Goal: Information Seeking & Learning: Learn about a topic

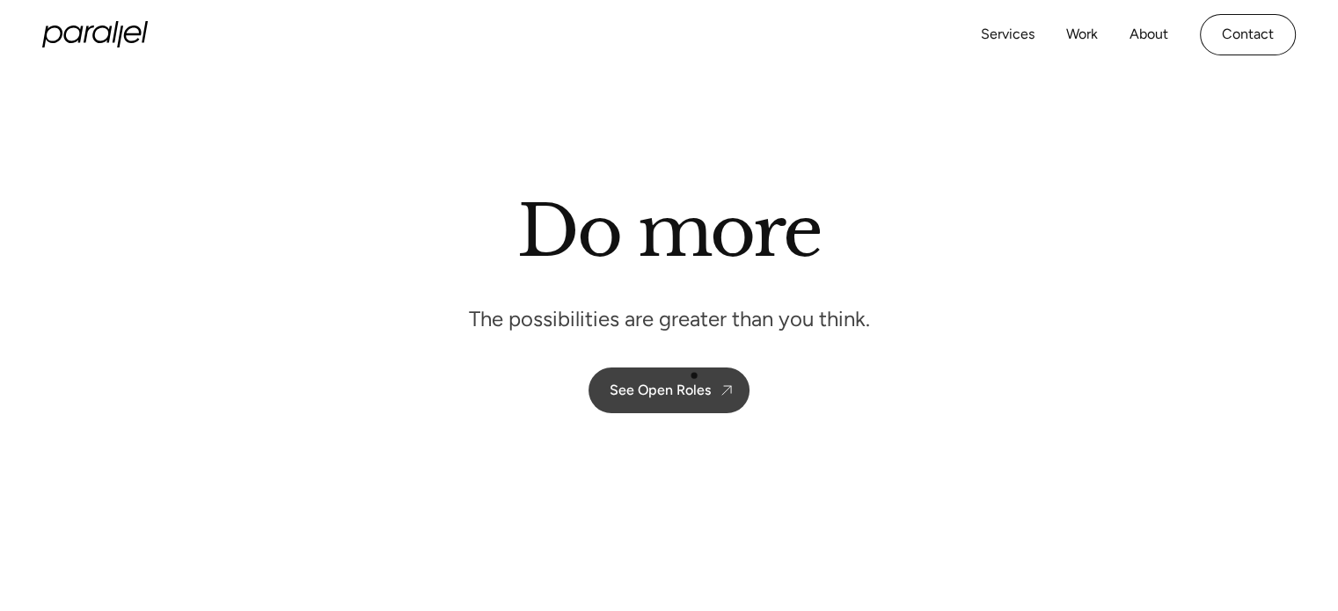
click at [694, 376] on link "See Open Roles" at bounding box center [669, 391] width 161 height 46
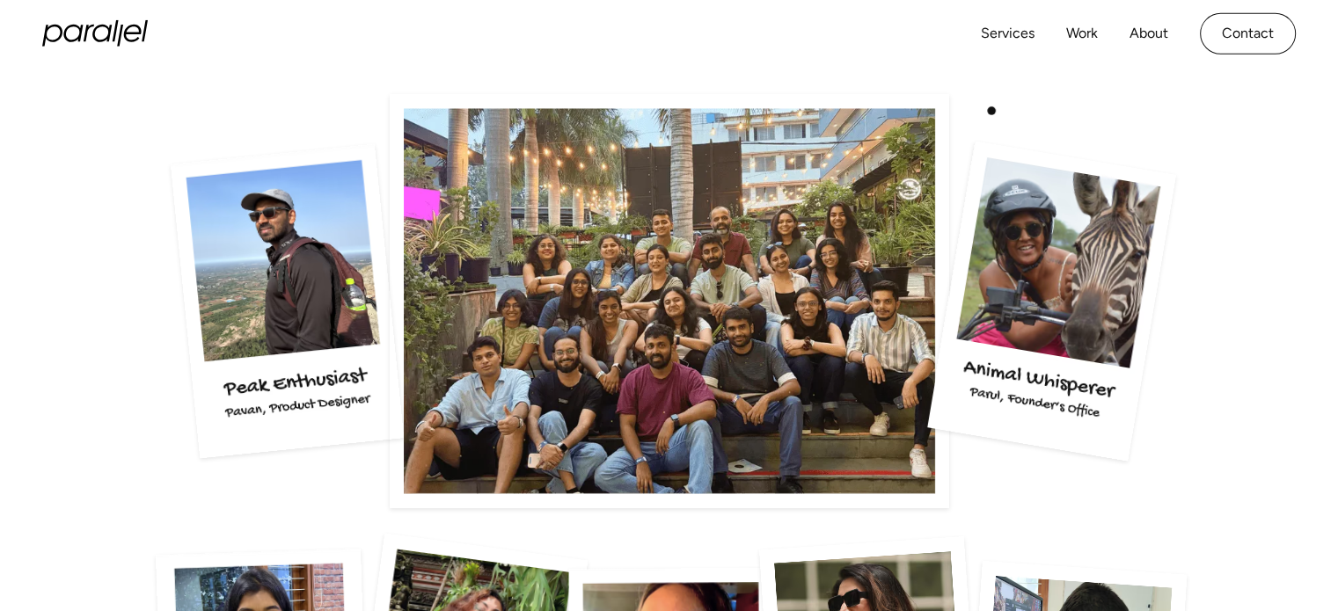
scroll to position [3064, 0]
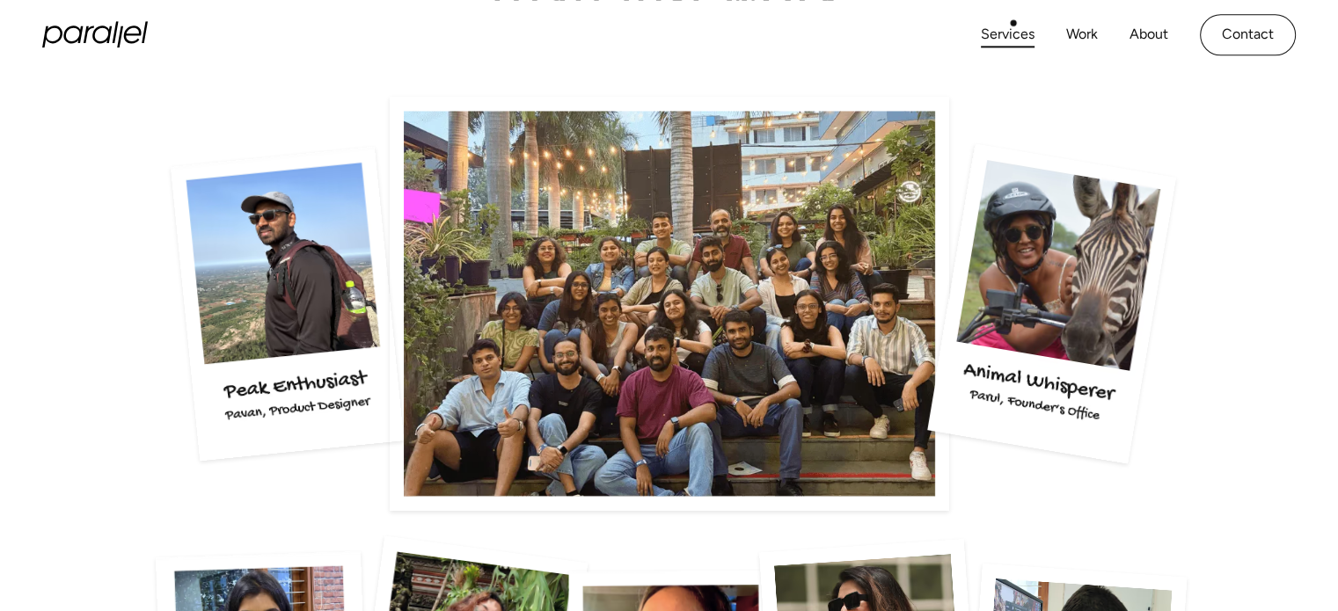
click at [1014, 23] on link "Services" at bounding box center [1008, 35] width 54 height 26
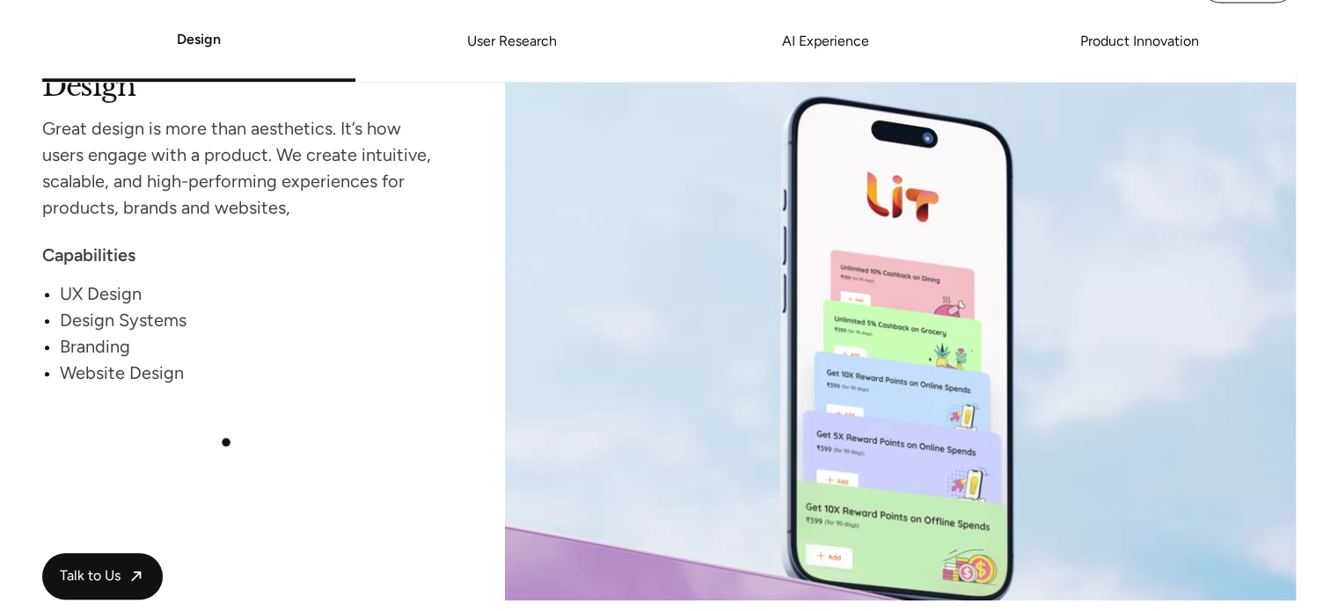
scroll to position [1707, 0]
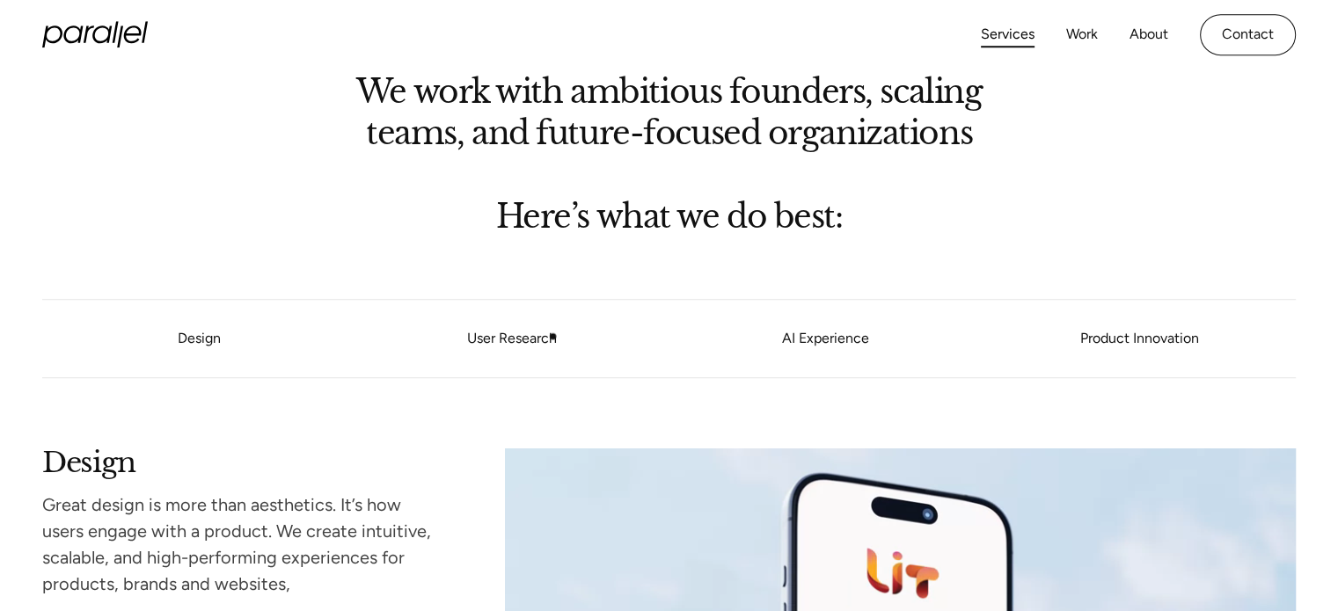
click at [553, 337] on link "User Research" at bounding box center [511, 338] width 313 height 11
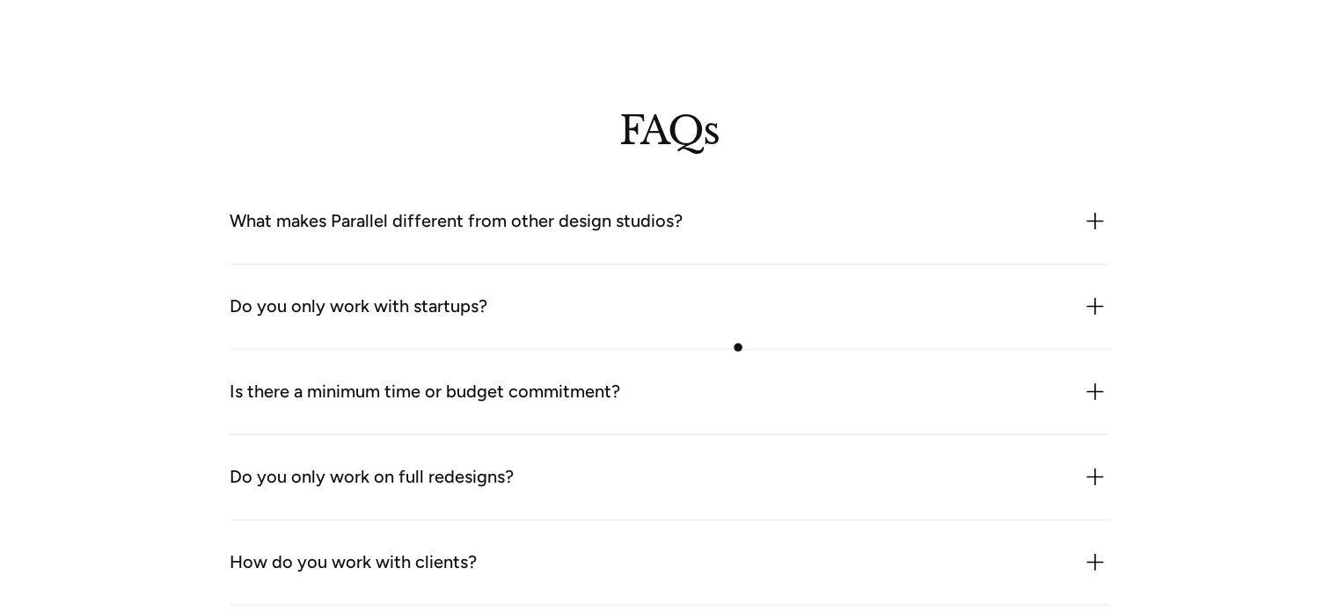
scroll to position [4864, 0]
click at [579, 246] on div "What makes Parallel different from other design studios? We combine product thi…" at bounding box center [670, 221] width 880 height 85
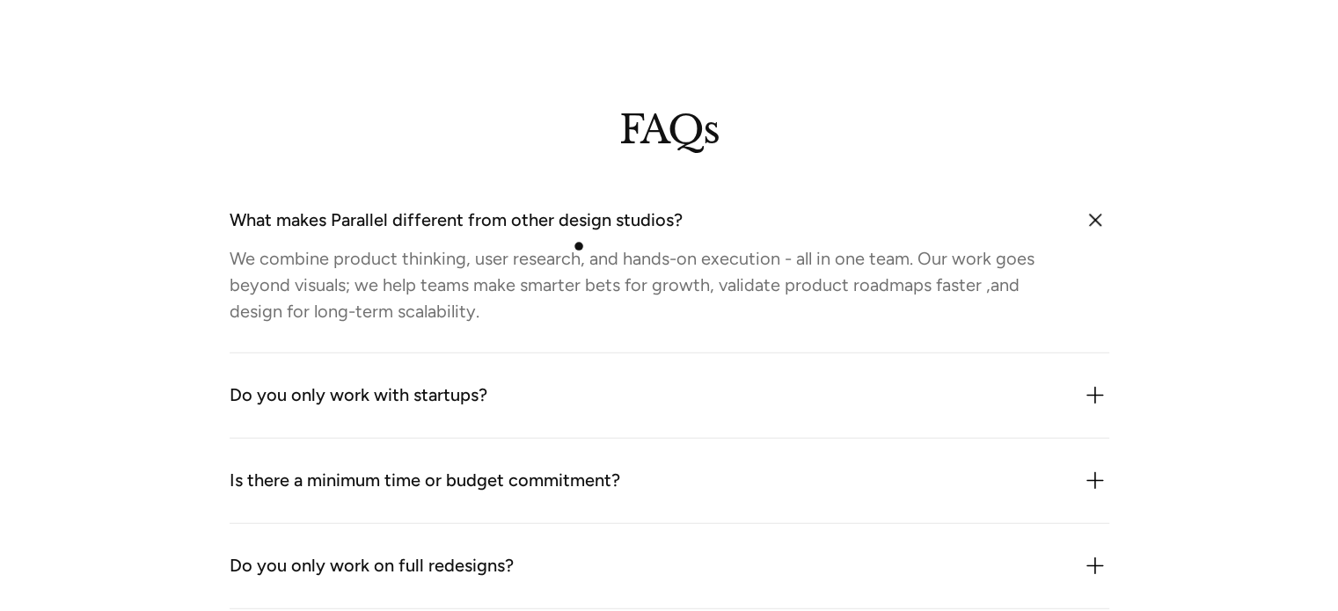
click at [579, 246] on div "We combine product thinking, user research, and hands-on execution - all in one…" at bounding box center [646, 284] width 832 height 79
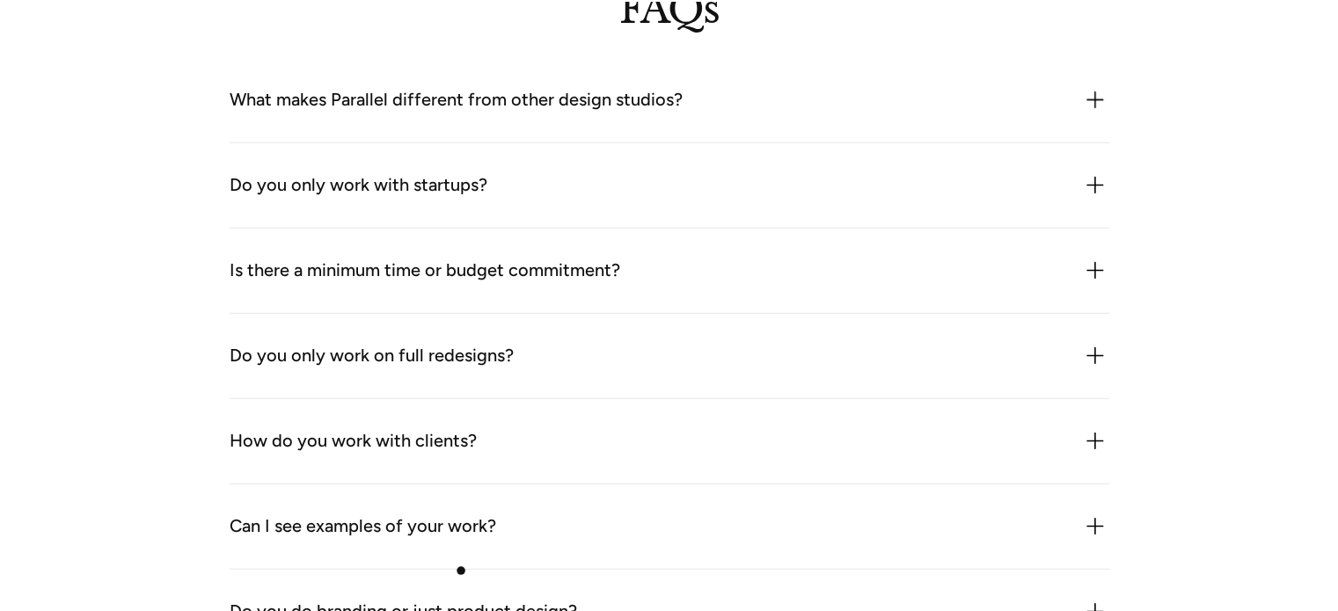
scroll to position [4983, 0]
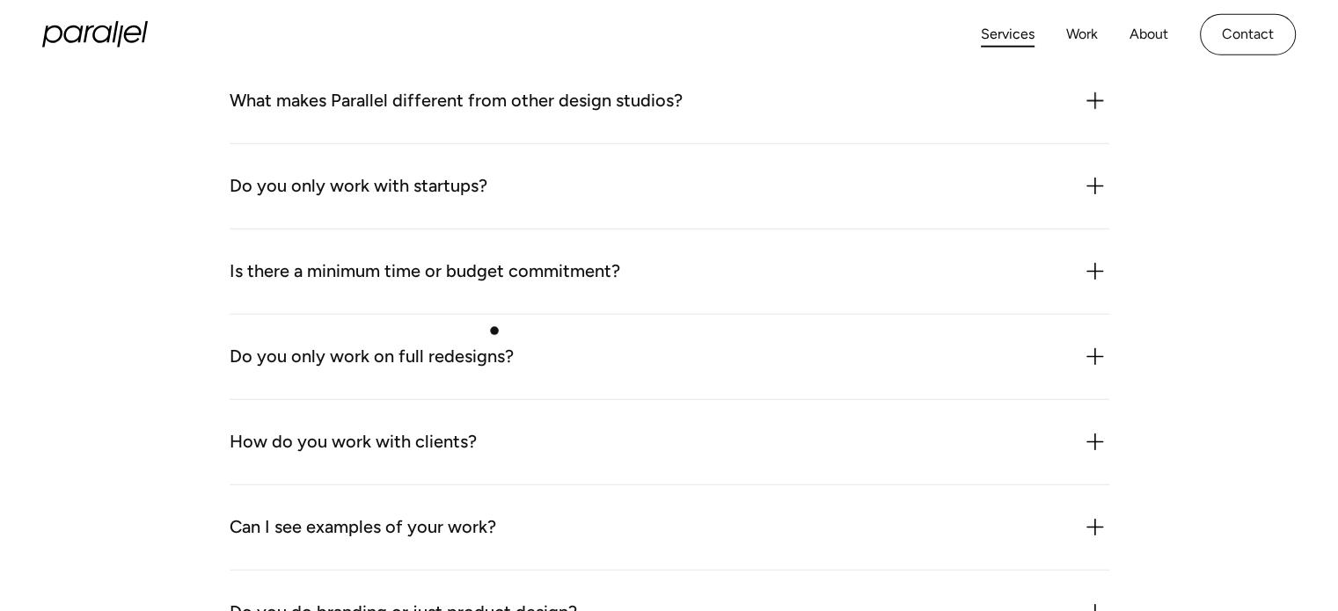
click at [494, 331] on div "Do you only work on full redesigns? No. We often work on specific flows, featur…" at bounding box center [670, 357] width 880 height 85
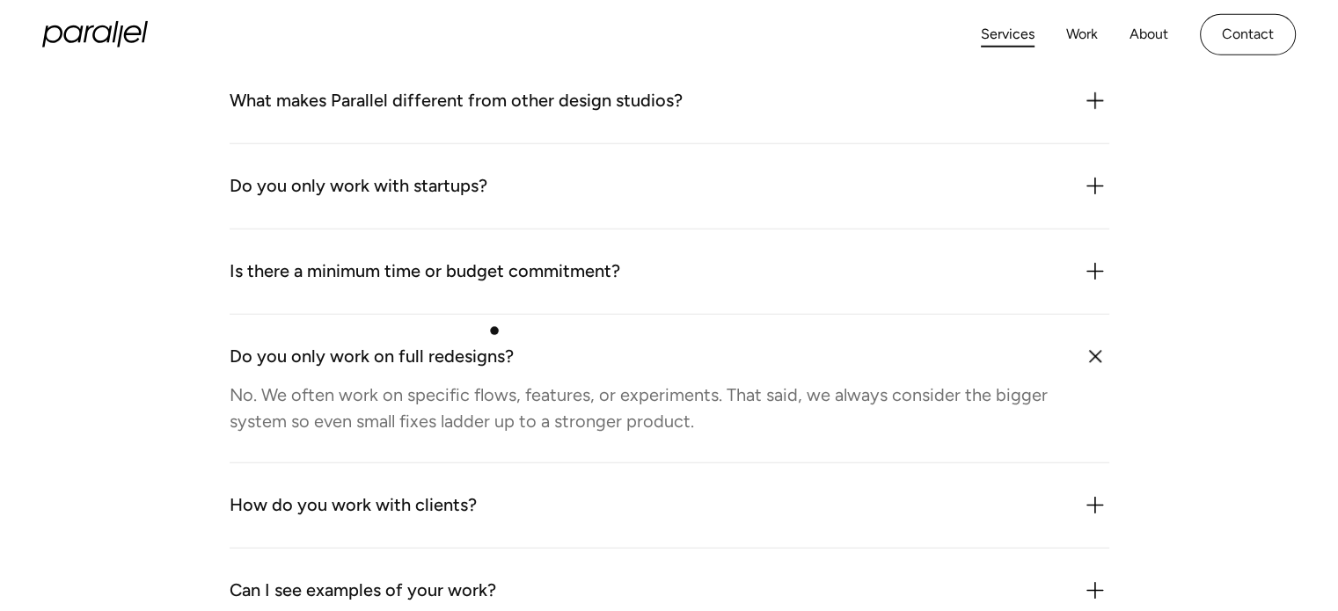
click at [494, 331] on div "Do you only work on full redesigns? No. We often work on specific flows, featur…" at bounding box center [670, 389] width 880 height 149
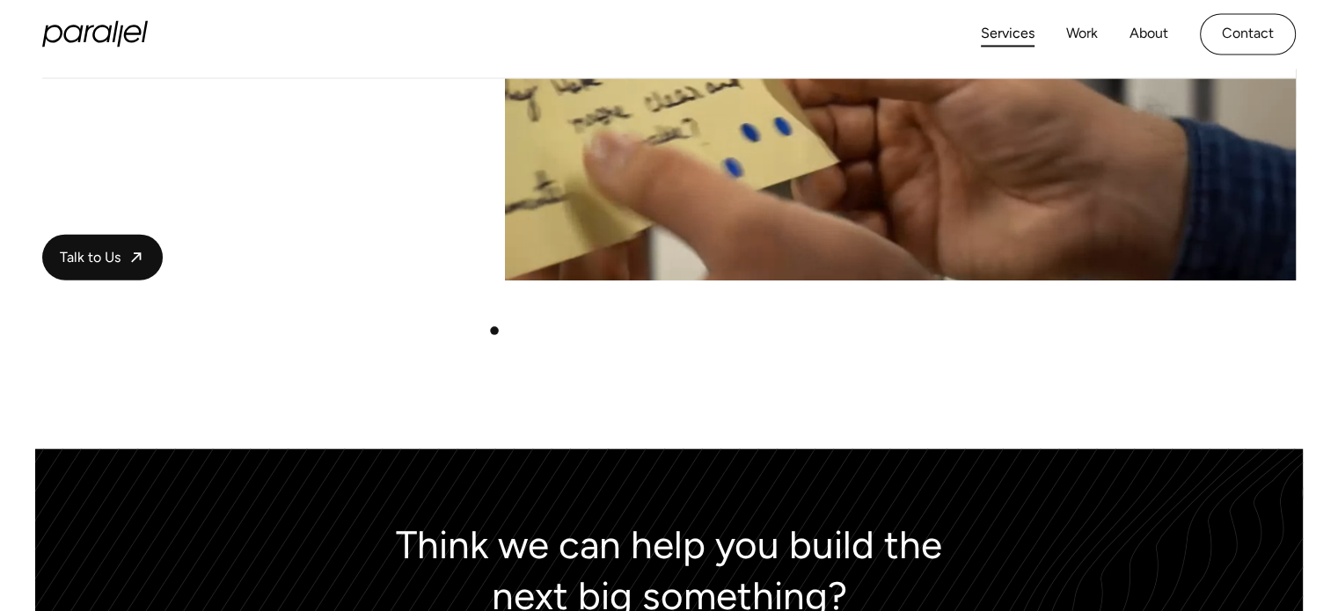
scroll to position [4028, 0]
